Goal: Information Seeking & Learning: Find specific page/section

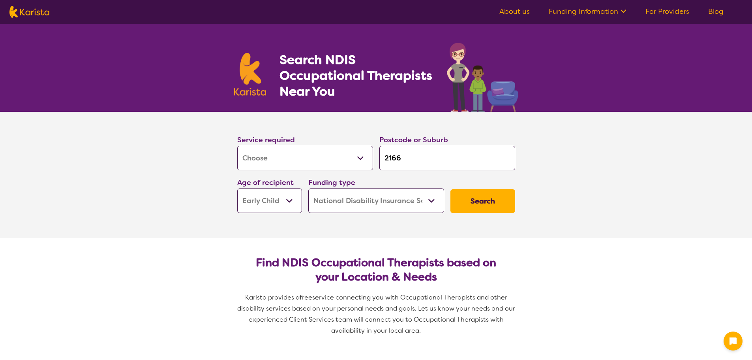
select select "[MEDICAL_DATA]"
select select "EC"
select select "NDIS"
select select "[MEDICAL_DATA]"
select select "EC"
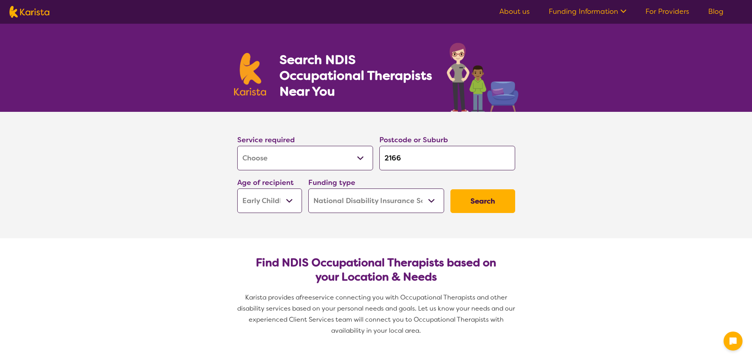
select select "NDIS"
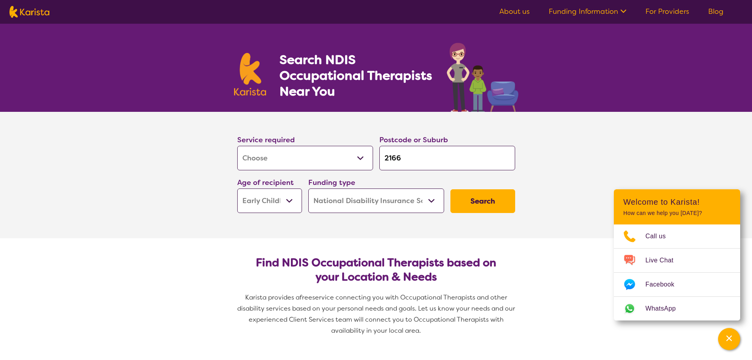
drag, startPoint x: 410, startPoint y: 163, endPoint x: 341, endPoint y: 157, distance: 68.6
click at [369, 159] on div "Service required Allied Health Assistant Assessment ([MEDICAL_DATA] or [MEDICAL…" at bounding box center [376, 173] width 284 height 85
type input "3"
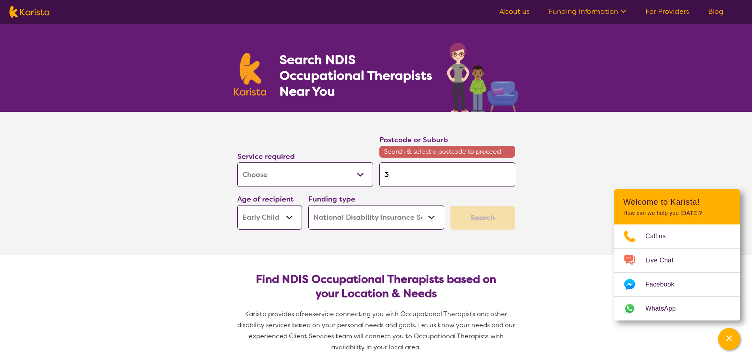
type input "37"
type input "376"
type input "3764"
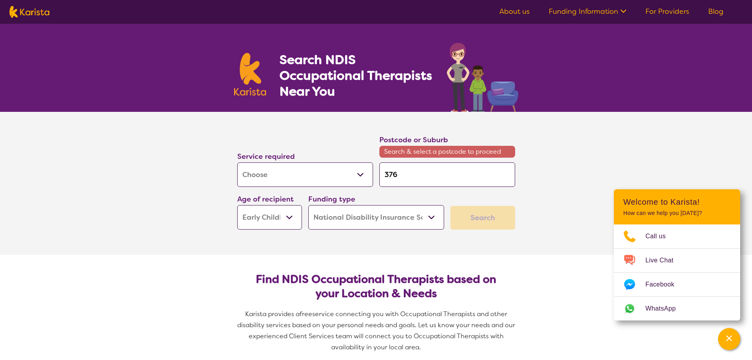
type input "3764"
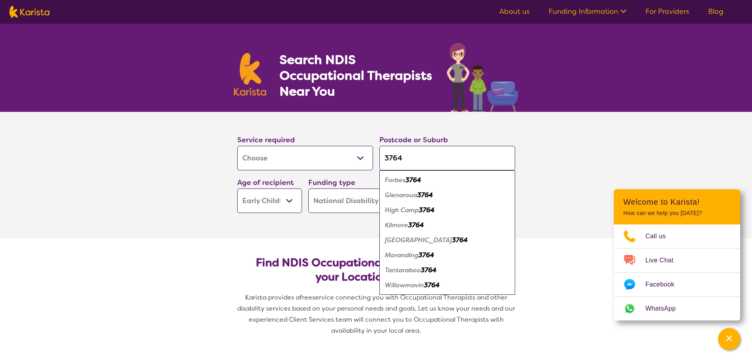
type input "3764"
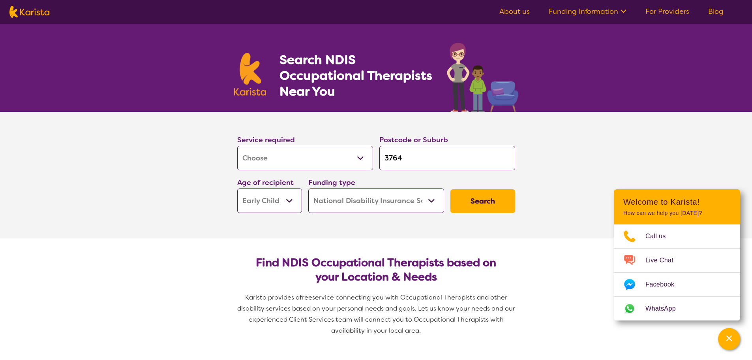
click at [412, 222] on section "Service required Allied Health Assistant Assessment ([MEDICAL_DATA] or [MEDICAL…" at bounding box center [376, 175] width 316 height 126
click at [275, 199] on select "Early Childhood - 0 to 9 Child - 10 to 11 Adolescent - 12 to 17 Adult - 18 to 6…" at bounding box center [269, 200] width 65 height 24
select select "CH"
click at [237, 188] on select "Early Childhood - 0 to 9 Child - 10 to 11 Adolescent - 12 to 17 Adult - 18 to 6…" at bounding box center [269, 200] width 65 height 24
select select "CH"
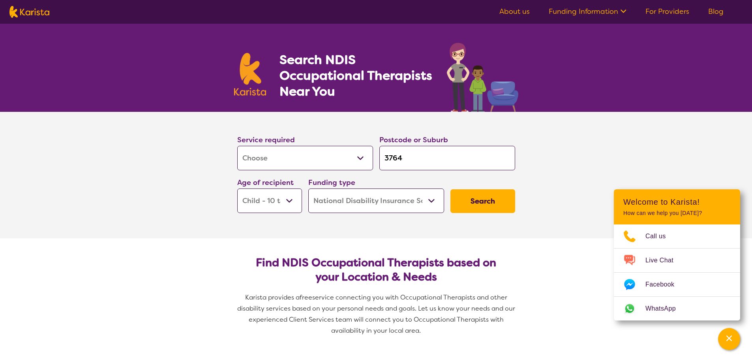
click at [483, 201] on button "Search" at bounding box center [483, 201] width 65 height 24
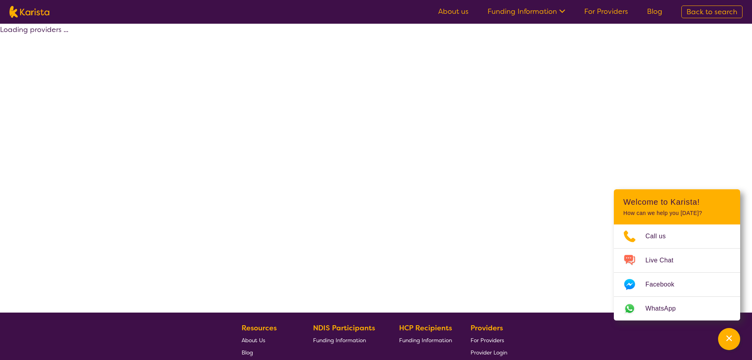
select select "by_score"
